Goal: Task Accomplishment & Management: Complete application form

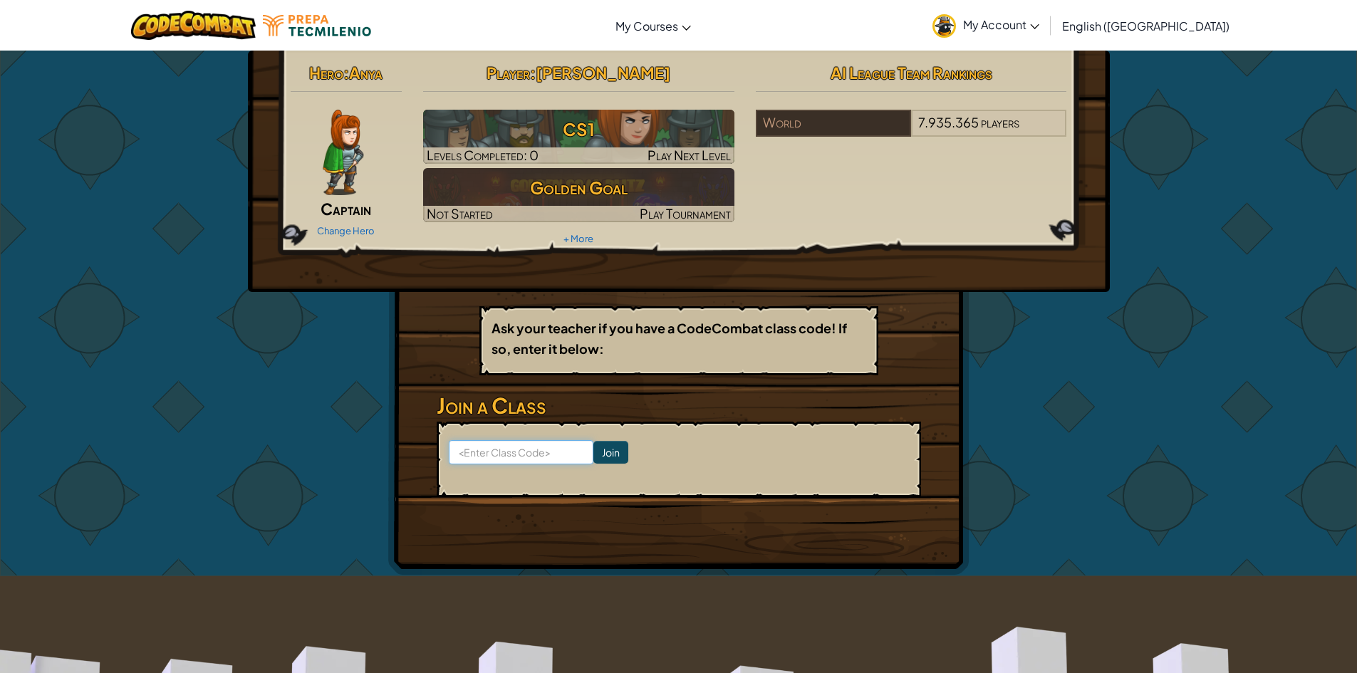
drag, startPoint x: 508, startPoint y: 454, endPoint x: 515, endPoint y: 451, distance: 7.7
click at [515, 451] on input at bounding box center [521, 452] width 145 height 24
type input "GathBathPark"
click at [593, 456] on input "Join" at bounding box center [610, 452] width 35 height 23
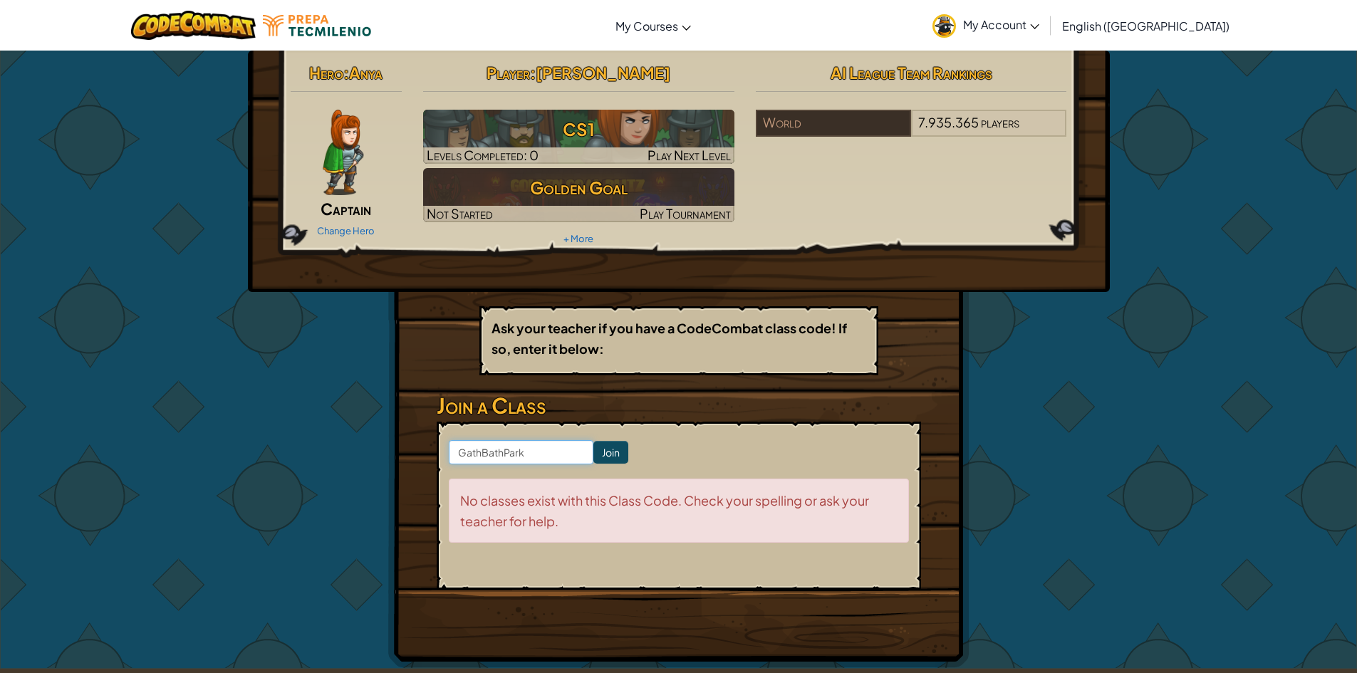
click at [481, 452] on input "GathBathPark" at bounding box center [521, 452] width 145 height 24
type input "GateBathPark"
click at [593, 455] on input "Join" at bounding box center [610, 452] width 35 height 23
click at [1277, 164] on div "Hero : Anya Captain Change Hero Player : [PERSON_NAME] CS1 Levels Completed: 0 …" at bounding box center [678, 359] width 1357 height 619
